Goal: Task Accomplishment & Management: Use online tool/utility

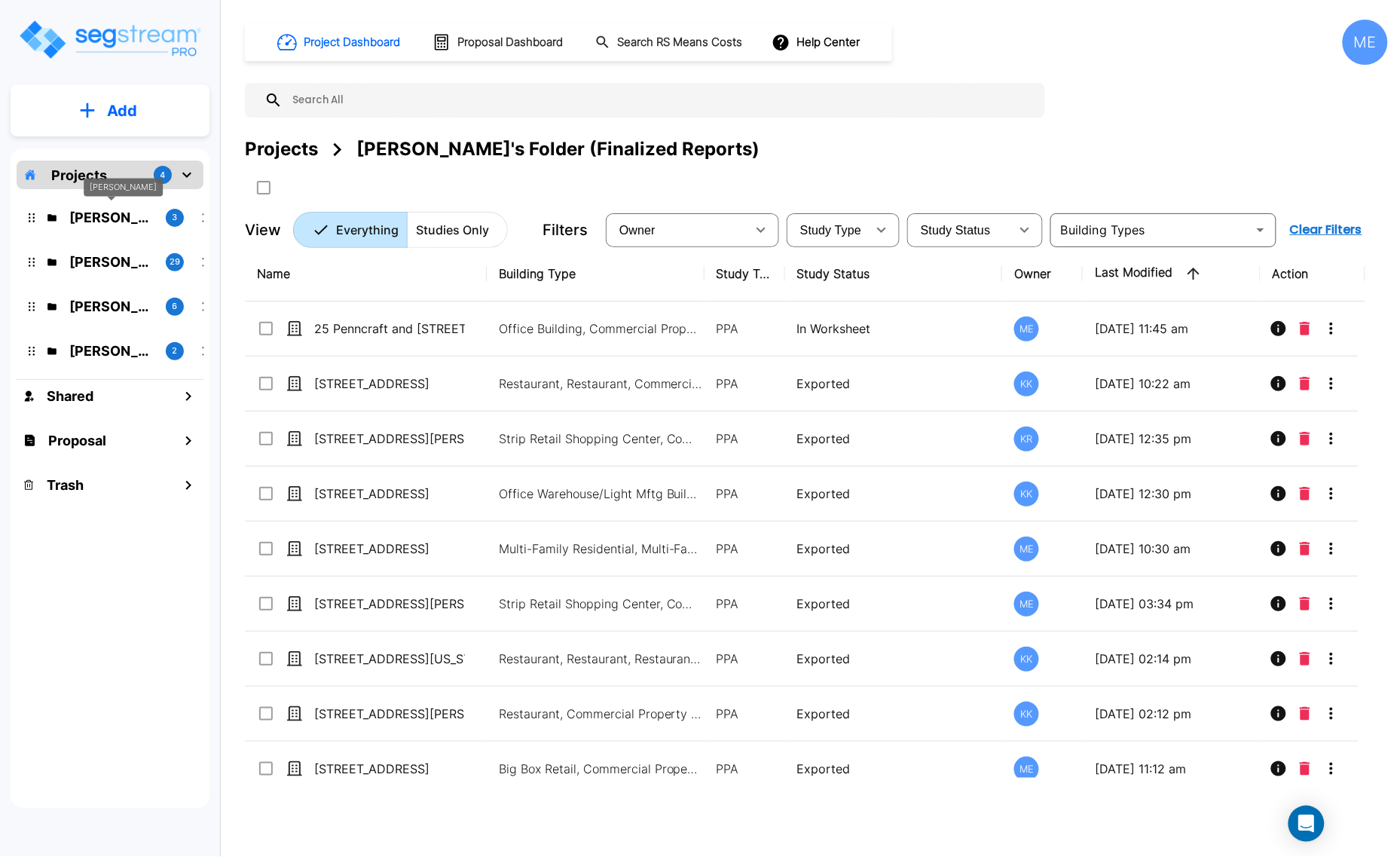
click at [103, 212] on p "M.E. Folder" at bounding box center [111, 217] width 84 height 20
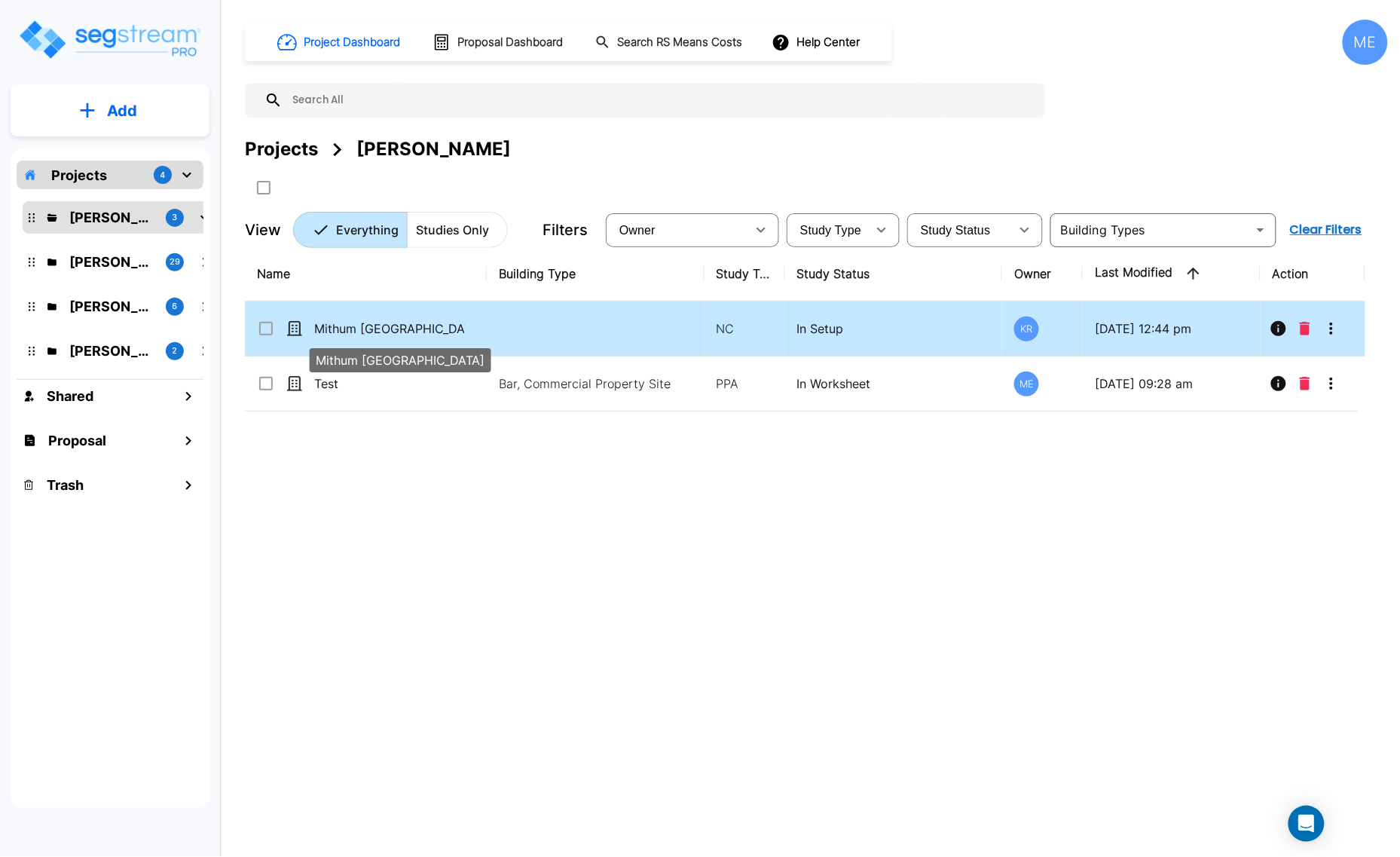
click at [407, 328] on p "Mithum 900 Wayzata Blvd" at bounding box center [389, 328] width 151 height 18
checkbox input "true"
click at [407, 328] on p "Mithum 900 Wayzata Blvd" at bounding box center [389, 328] width 151 height 18
